Goal: Information Seeking & Learning: Learn about a topic

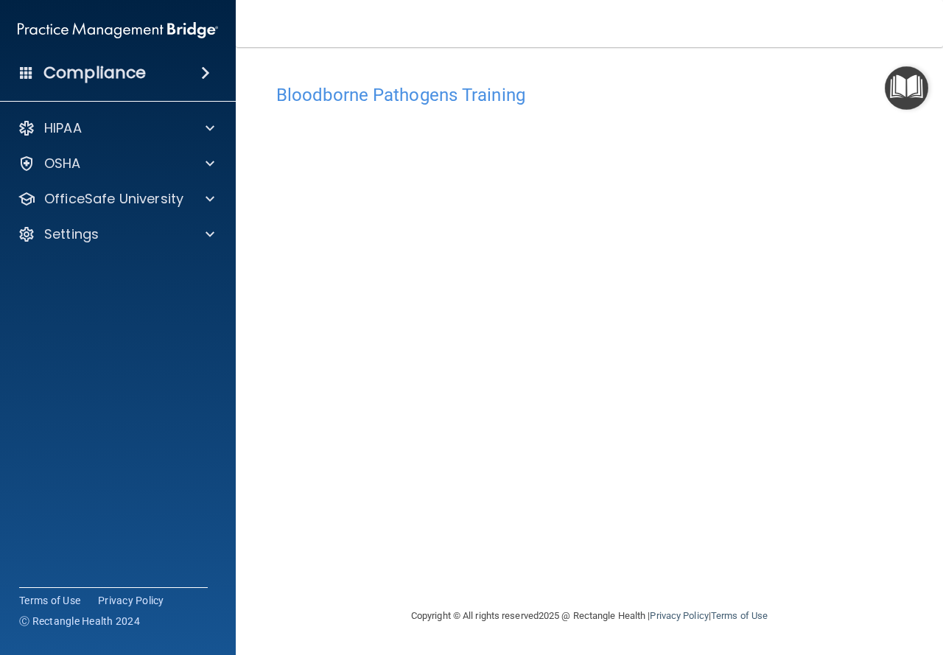
click at [768, 585] on div "Bloodborne Pathogens Training This course doesn’t expire until [DATE]. Are you …" at bounding box center [589, 342] width 649 height 531
click at [598, 575] on div "Bloodborne Pathogens Training This course doesn’t expire until [DATE]. Are you …" at bounding box center [589, 342] width 649 height 531
click at [81, 193] on p "OfficeSafe University" at bounding box center [113, 199] width 139 height 18
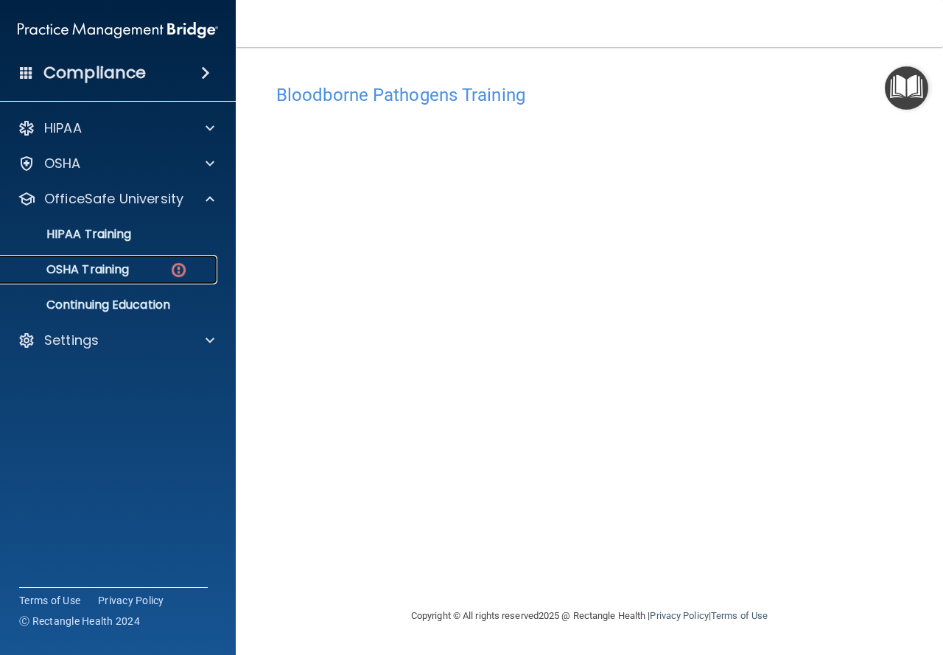
click at [97, 265] on p "OSHA Training" at bounding box center [69, 269] width 119 height 15
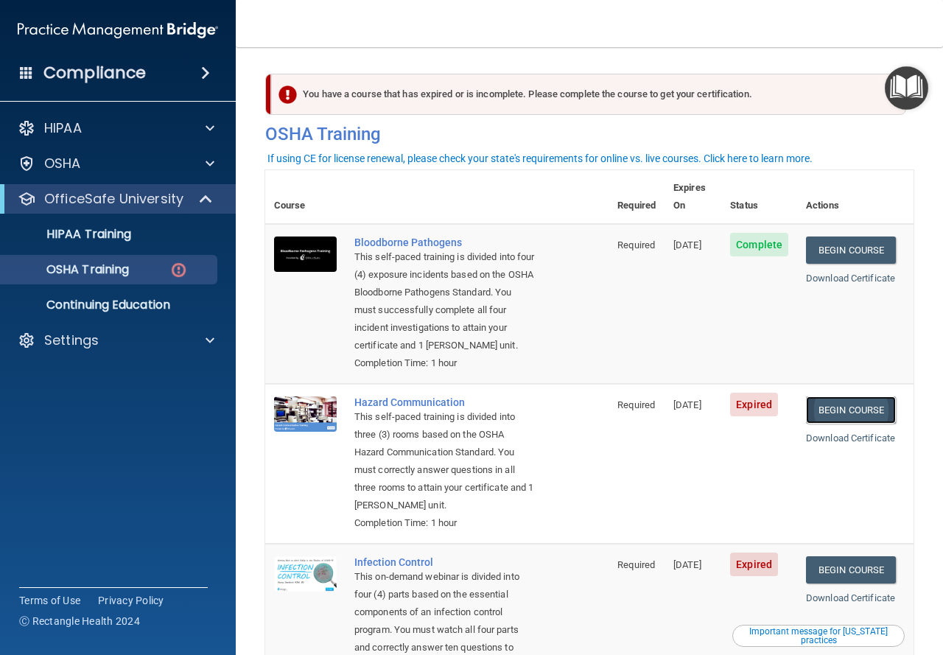
click at [870, 414] on link "Begin Course" at bounding box center [851, 410] width 90 height 27
